Goal: Transaction & Acquisition: Purchase product/service

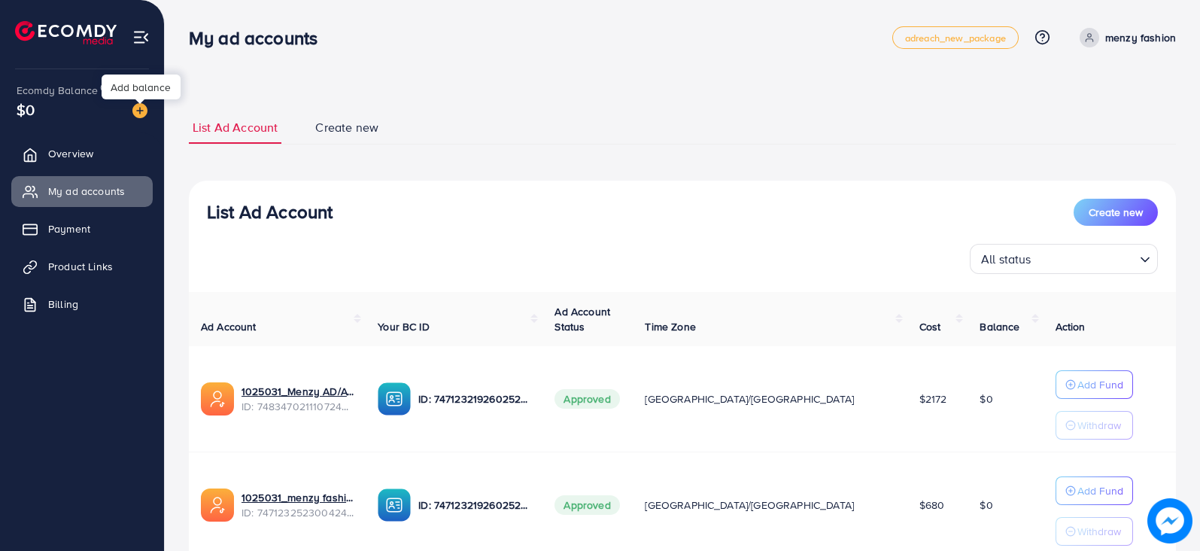
click at [139, 111] on img at bounding box center [139, 110] width 15 height 15
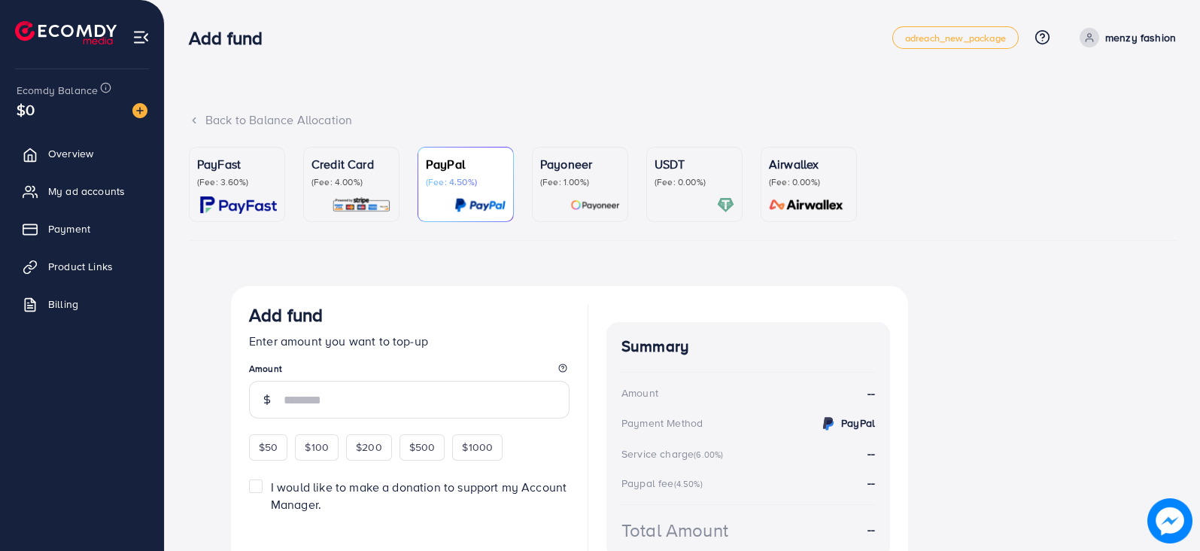
click at [250, 170] on p "PayFast" at bounding box center [237, 164] width 80 height 18
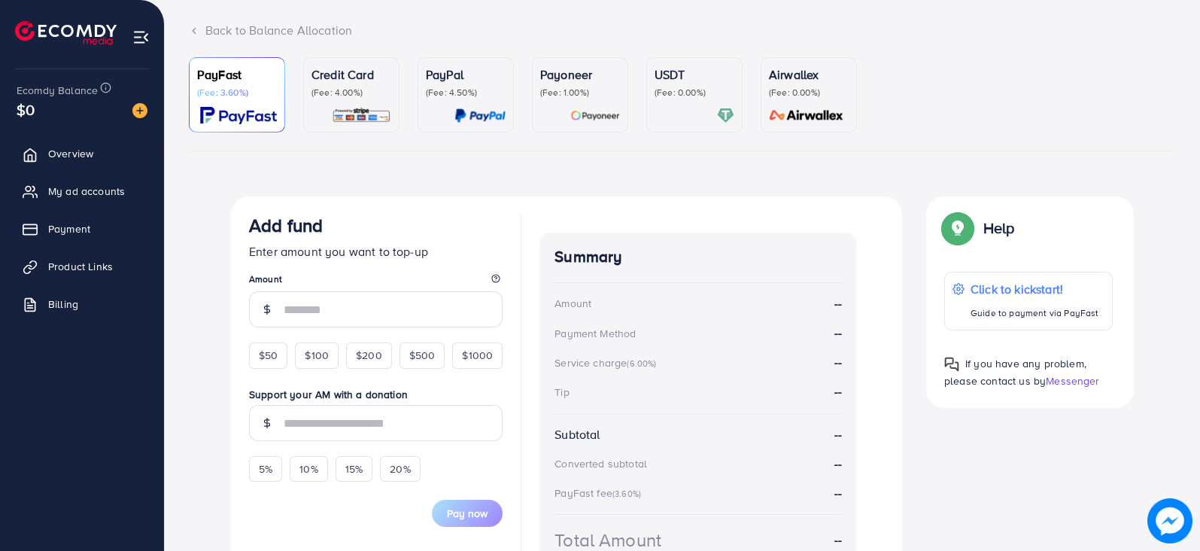
scroll to position [90, 0]
click at [260, 362] on div "$50" at bounding box center [268, 355] width 38 height 26
type input "**"
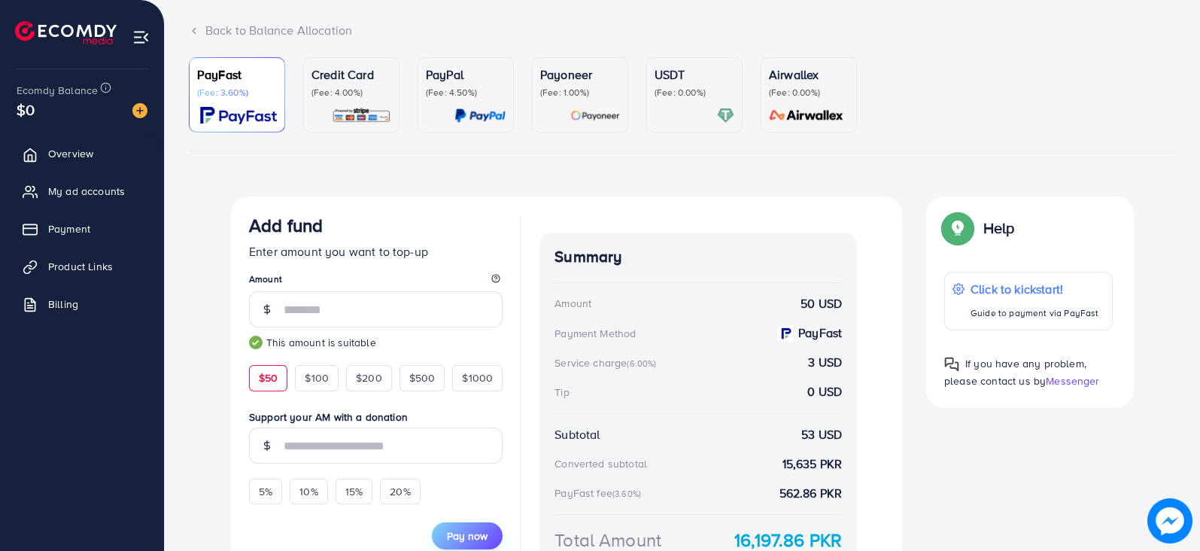
click at [454, 533] on span "Pay now" at bounding box center [467, 535] width 41 height 15
